Goal: Information Seeking & Learning: Learn about a topic

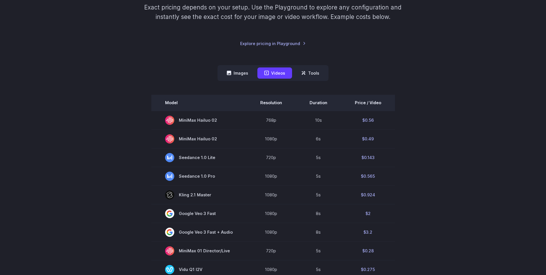
scroll to position [103, 0]
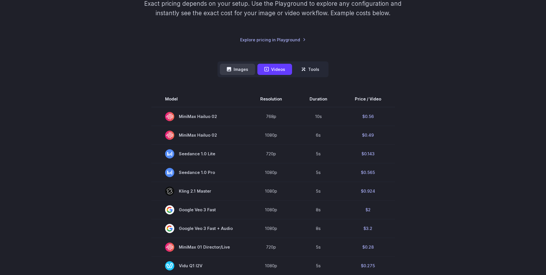
click at [251, 69] on button "Images" at bounding box center [237, 69] width 35 height 11
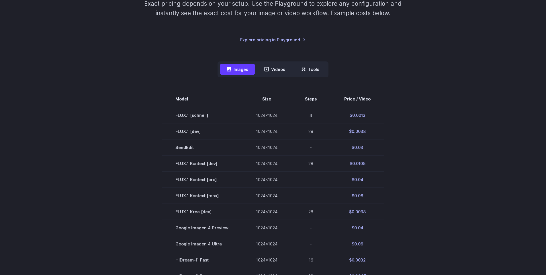
scroll to position [111, 0]
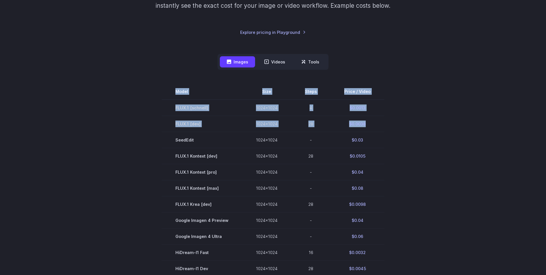
drag, startPoint x: 355, startPoint y: 126, endPoint x: 407, endPoint y: 122, distance: 51.5
click at [406, 122] on section "Model Size Steps Price / Video FLUX.1 [schnell] 1024x1024 4 $0.0013 FLUX.1 [dev…" at bounding box center [273, 219] width 399 height 273
click at [430, 119] on section "Model Size Steps Price / Video FLUX.1 [schnell] 1024x1024 4 $0.0013 FLUX.1 [dev…" at bounding box center [273, 219] width 399 height 273
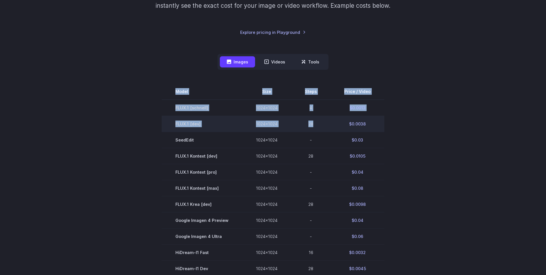
drag, startPoint x: 383, startPoint y: 127, endPoint x: 323, endPoint y: 125, distance: 60.8
click at [323, 125] on section "Model Size Steps Price / Video FLUX.1 [schnell] 1024x1024 4 $0.0013 FLUX.1 [dev…" at bounding box center [273, 219] width 399 height 273
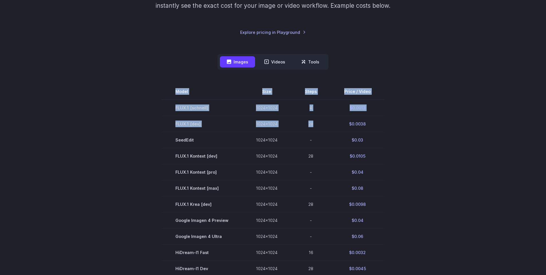
click at [396, 124] on section "Model Size Steps Price / Video FLUX.1 [schnell] 1024x1024 4 $0.0013 FLUX.1 [dev…" at bounding box center [273, 219] width 399 height 273
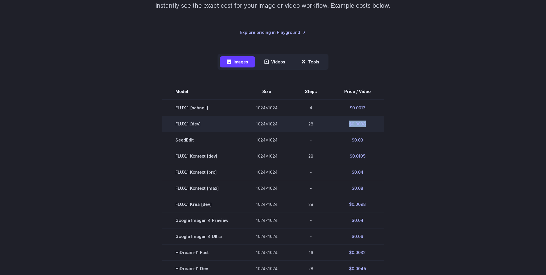
drag, startPoint x: 359, startPoint y: 124, endPoint x: 336, endPoint y: 124, distance: 22.9
click at [336, 124] on td "$0.0038" at bounding box center [358, 124] width 54 height 16
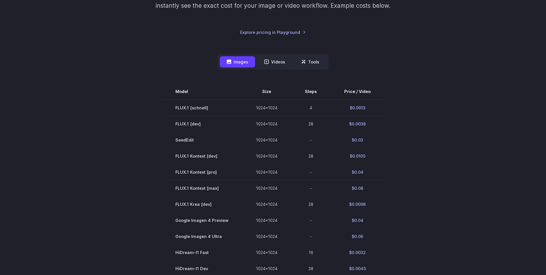
click at [424, 122] on section "Model Size Steps Price / Video FLUX.1 [schnell] 1024x1024 4 $0.0013 FLUX.1 [dev…" at bounding box center [273, 219] width 399 height 273
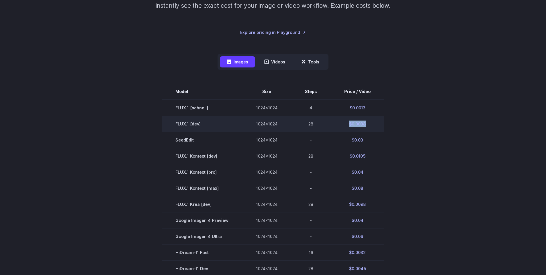
drag, startPoint x: 368, startPoint y: 126, endPoint x: 319, endPoint y: 127, distance: 49.1
click at [319, 127] on tr "FLUX.1 [dev] 1024x1024 28 $0.0038" at bounding box center [273, 124] width 223 height 16
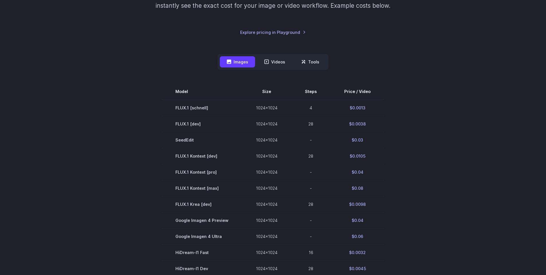
click at [448, 120] on section "Model Size Steps Price / Video FLUX.1 [schnell] 1024x1024 4 $0.0013 FLUX.1 [dev…" at bounding box center [273, 219] width 399 height 273
click at [144, 125] on section "Model Size Steps Price / Video FLUX.1 [schnell] 1024x1024 4 $0.0013 FLUX.1 [dev…" at bounding box center [273, 219] width 399 height 273
click at [265, 63] on icon at bounding box center [267, 62] width 4 height 4
click at [275, 59] on button "Videos" at bounding box center [275, 61] width 35 height 11
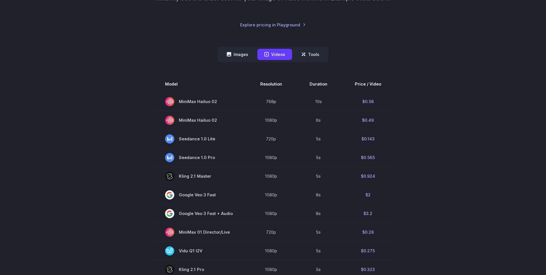
scroll to position [122, 0]
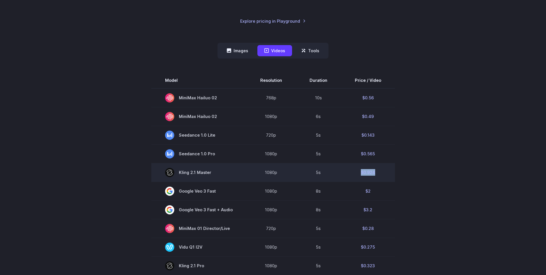
drag, startPoint x: 380, startPoint y: 177, endPoint x: 354, endPoint y: 175, distance: 26.7
click at [354, 175] on td "$0.924" at bounding box center [368, 172] width 54 height 19
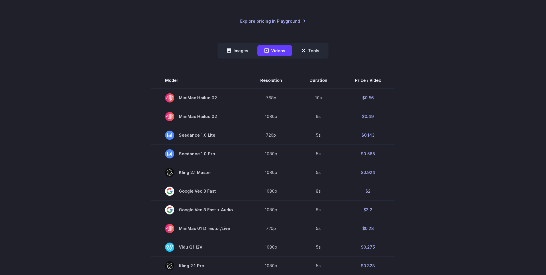
click at [426, 160] on section "Model Resolution Duration Price / Video MiniMax Hailuo 02 768p 10s $0.56 MiniMa…" at bounding box center [273, 266] width 399 height 389
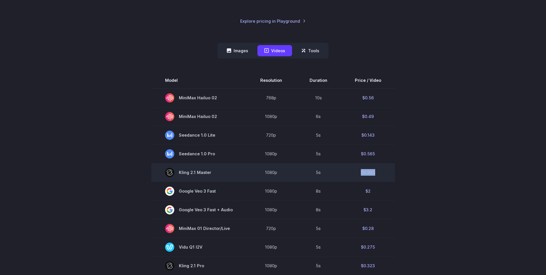
drag, startPoint x: 391, startPoint y: 176, endPoint x: 348, endPoint y: 172, distance: 42.7
click at [348, 172] on td "$0.924" at bounding box center [368, 172] width 54 height 19
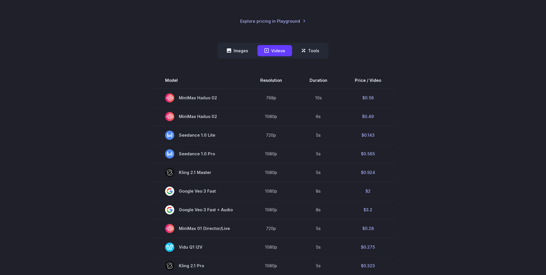
click at [424, 163] on section "Model Resolution Duration Price / Video MiniMax Hailuo 02 768p 10s $0.56 MiniMa…" at bounding box center [273, 266] width 399 height 389
click at [489, 134] on div "Pricing based on what you use Exact pricing depends on your setup. Use the Play…" at bounding box center [273, 212] width 546 height 604
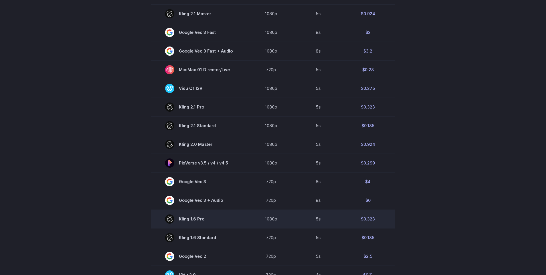
scroll to position [284, 0]
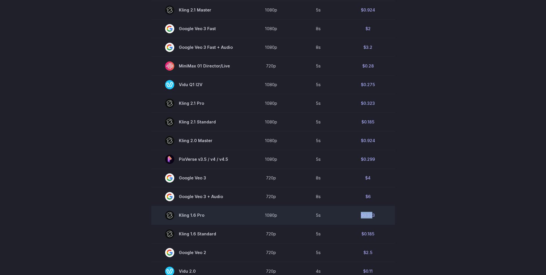
drag, startPoint x: 371, startPoint y: 217, endPoint x: 357, endPoint y: 216, distance: 14.1
click at [357, 216] on td "$0.323" at bounding box center [368, 215] width 54 height 19
drag, startPoint x: 357, startPoint y: 216, endPoint x: 381, endPoint y: 217, distance: 23.2
click at [381, 217] on td "$0.323" at bounding box center [368, 215] width 54 height 19
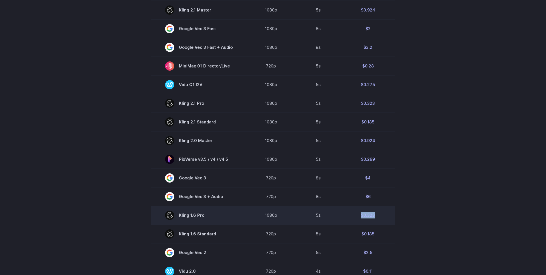
click at [381, 217] on td "$0.323" at bounding box center [368, 215] width 54 height 19
drag, startPoint x: 367, startPoint y: 215, endPoint x: 348, endPoint y: 216, distance: 18.4
click at [348, 216] on td "$0.323" at bounding box center [368, 215] width 54 height 19
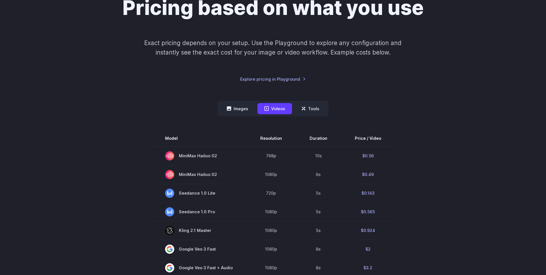
scroll to position [195, 0]
